Goal: Task Accomplishment & Management: Manage account settings

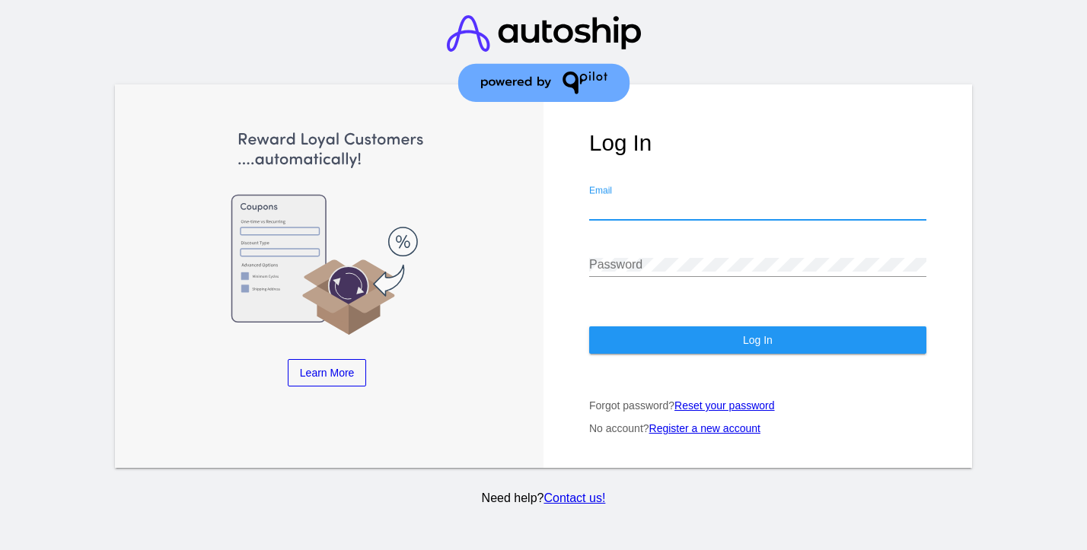
click at [610, 205] on input "Email" at bounding box center [757, 208] width 337 height 14
type input "[PERSON_NAME][EMAIL_ADDRESS][DOMAIN_NAME]"
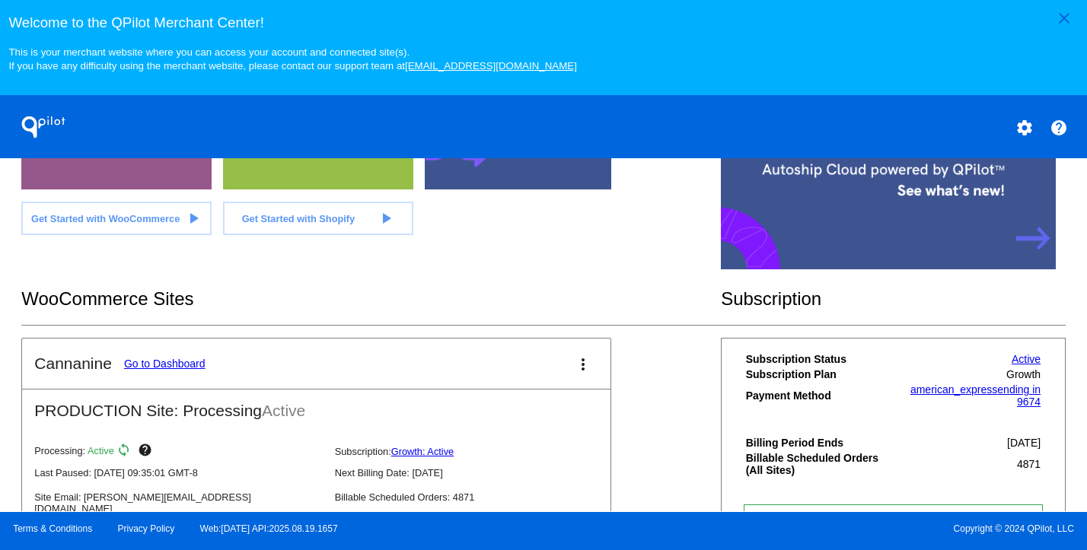
scroll to position [483, 0]
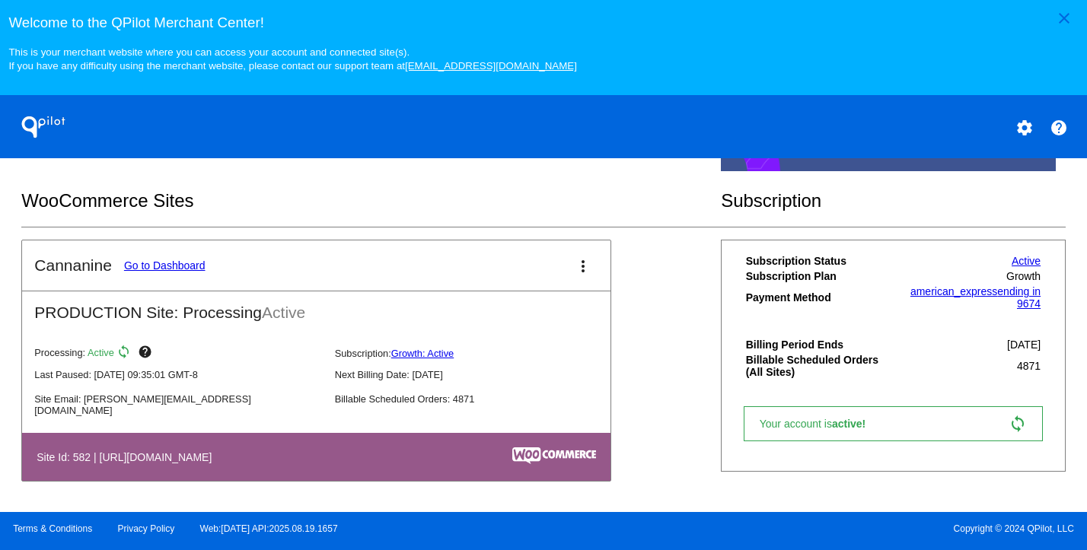
click at [130, 256] on mat-card-header "Cannanine Go to Dashboard more_vert" at bounding box center [316, 265] width 588 height 50
click at [139, 263] on link "Go to Dashboard" at bounding box center [164, 266] width 81 height 12
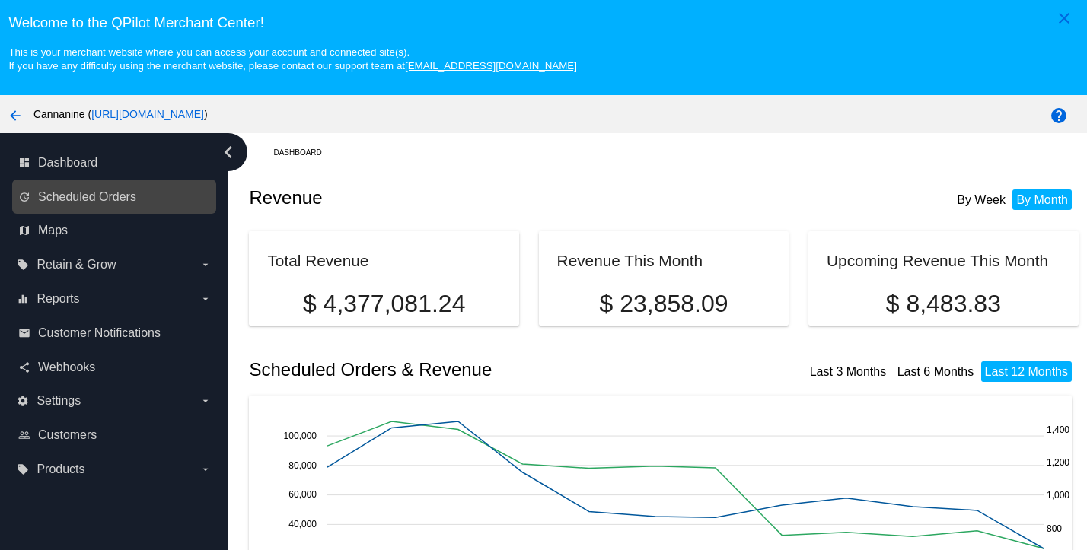
click at [94, 189] on link "update Scheduled Orders" at bounding box center [114, 197] width 193 height 24
